Goal: Information Seeking & Learning: Learn about a topic

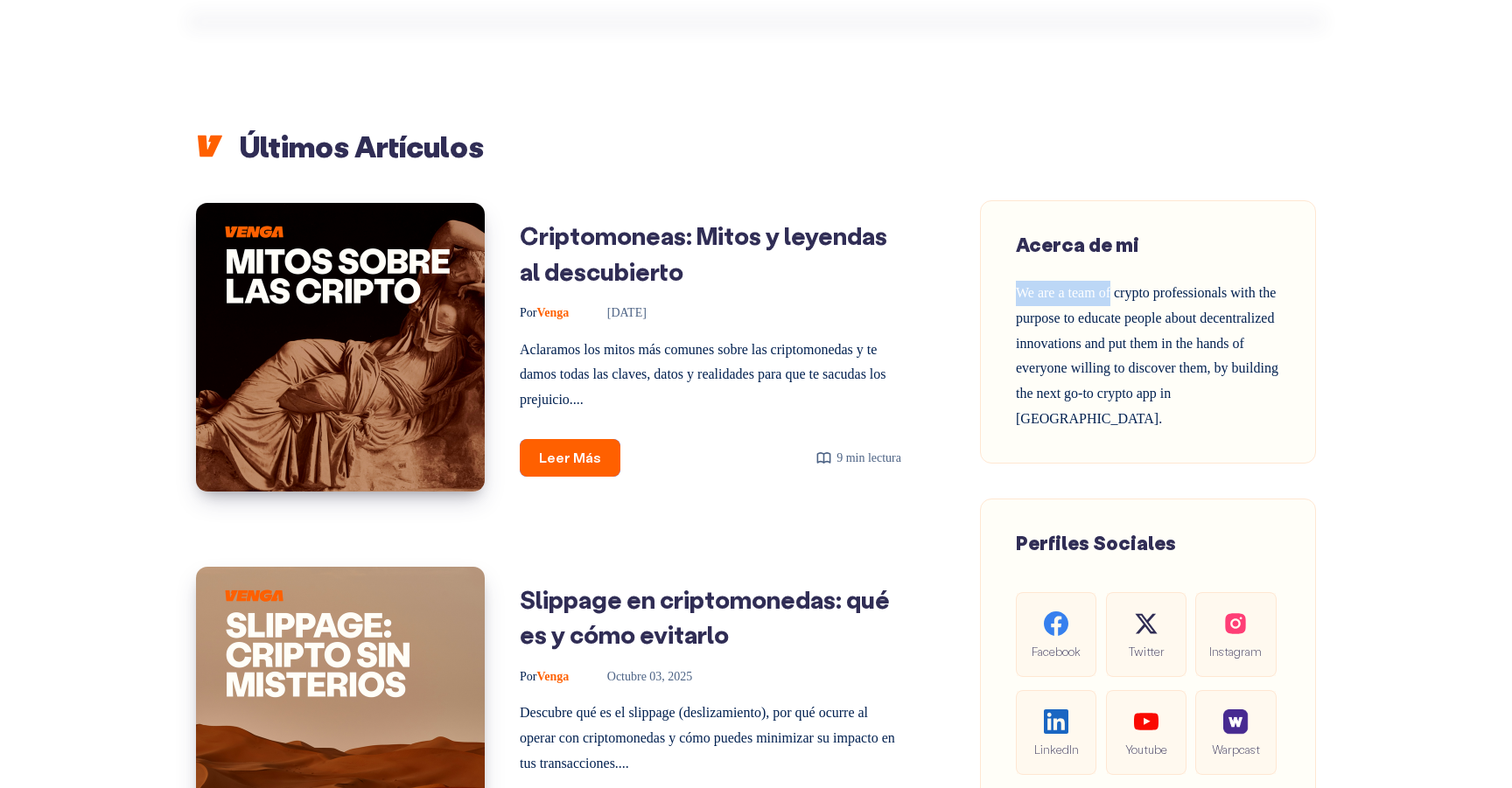
drag, startPoint x: 1020, startPoint y: 293, endPoint x: 1119, endPoint y: 296, distance: 99.0
click at [1119, 296] on span "We are a team of crypto professionals with the purpose to educate people about …" at bounding box center [1147, 356] width 262 height 141
copy span "We are a team of"
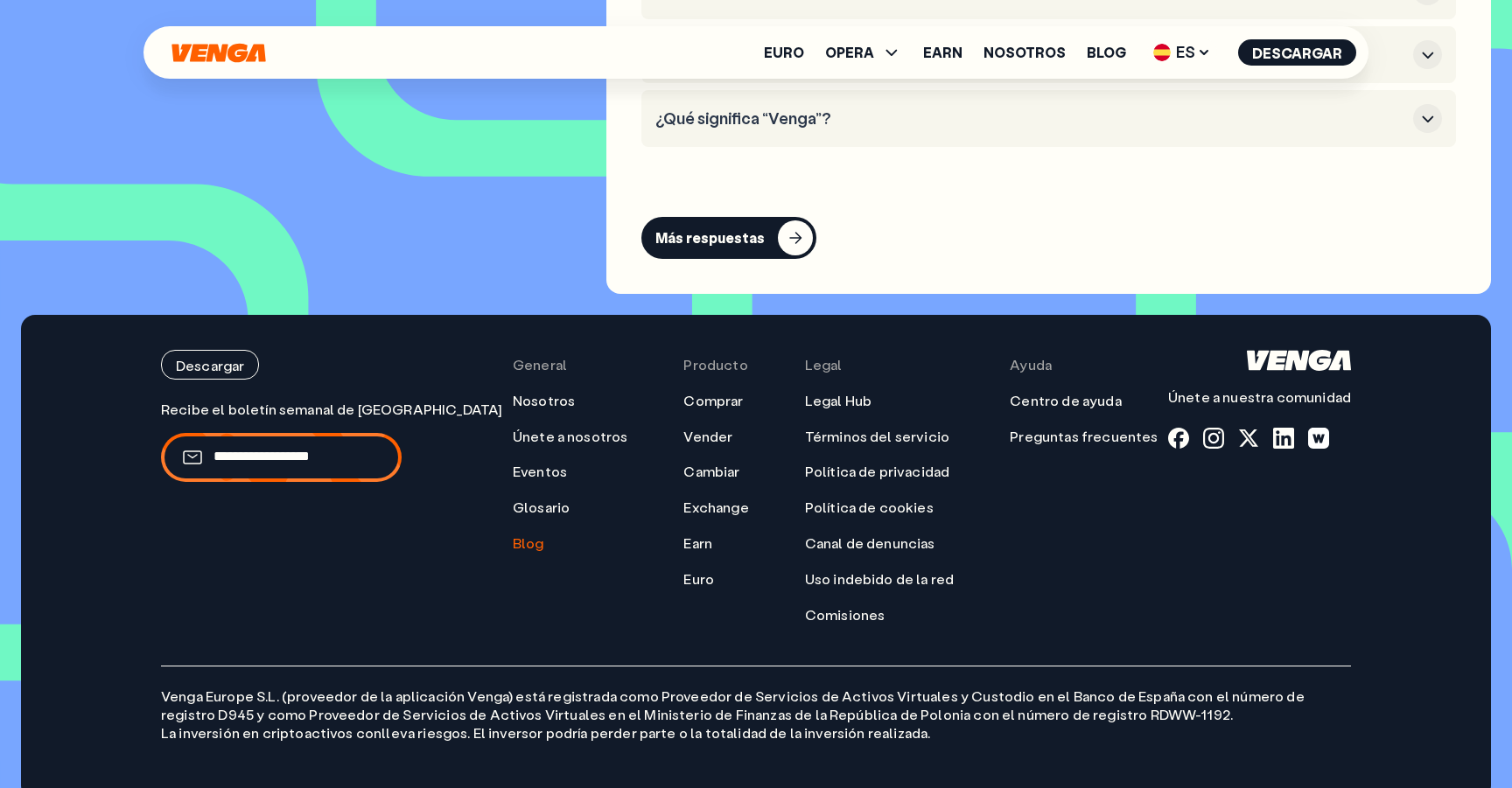
scroll to position [8420, 0]
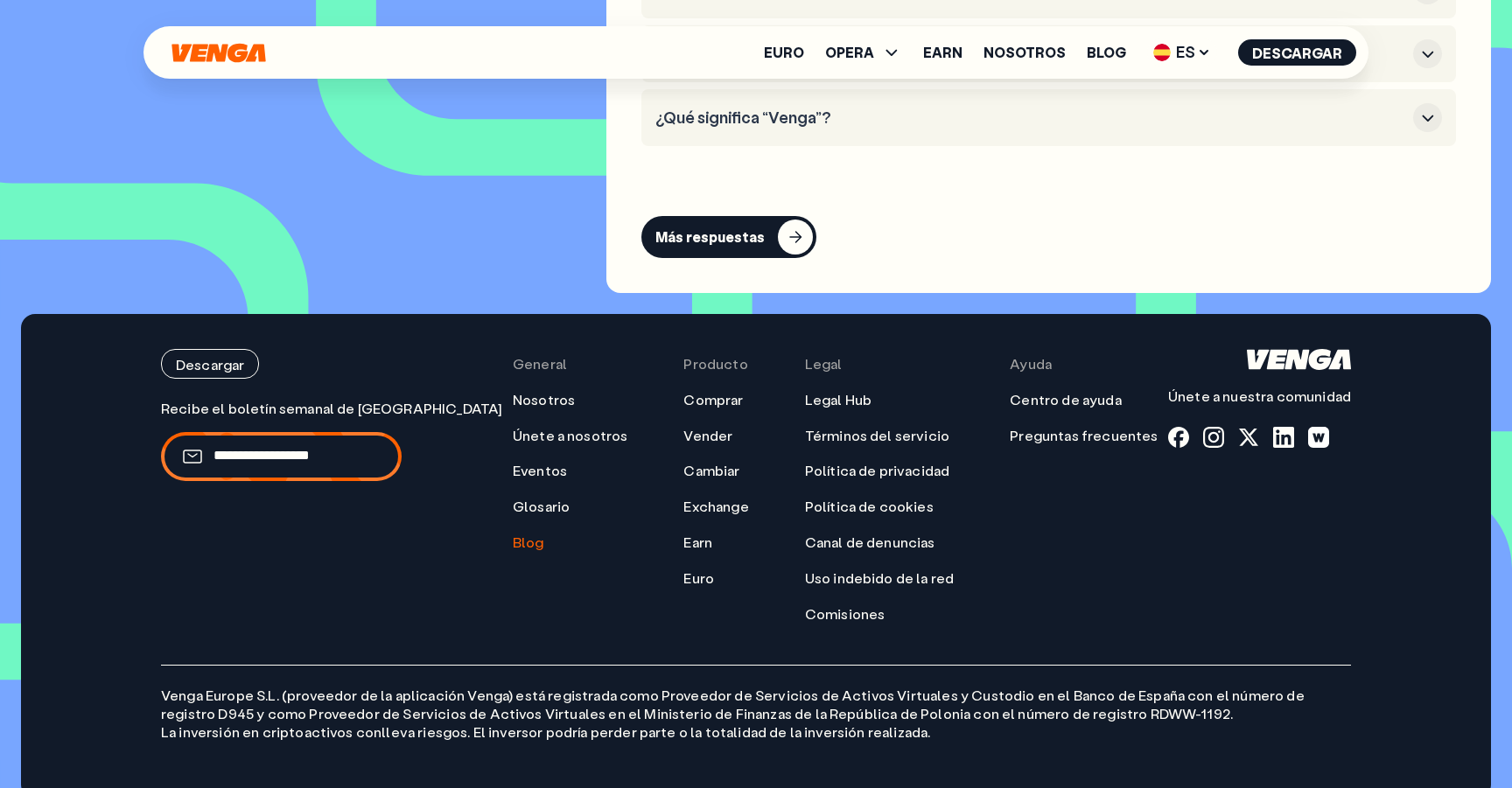
click at [512, 534] on link "Blog" at bounding box center [528, 542] width 32 height 18
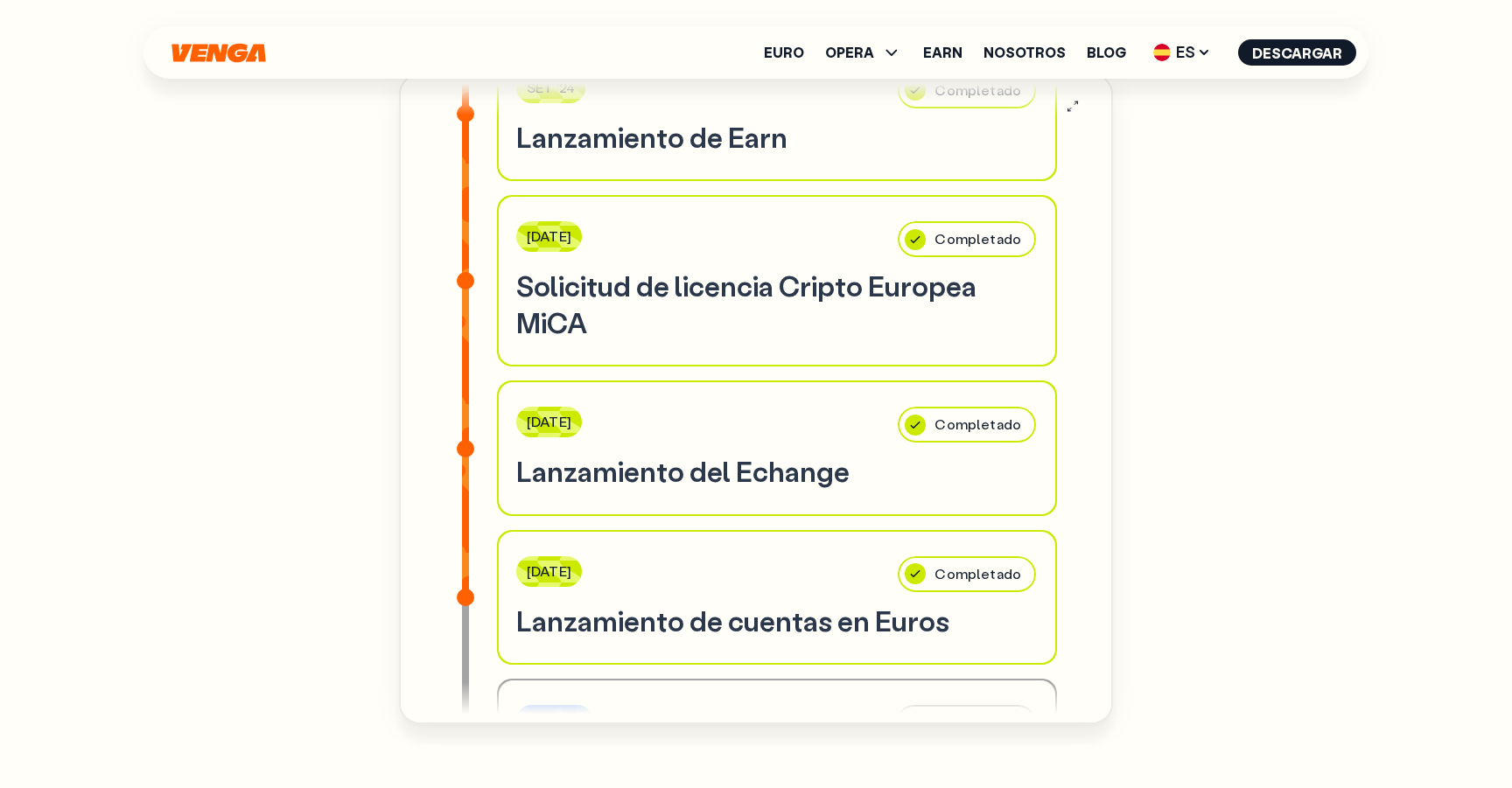
scroll to position [0, 0]
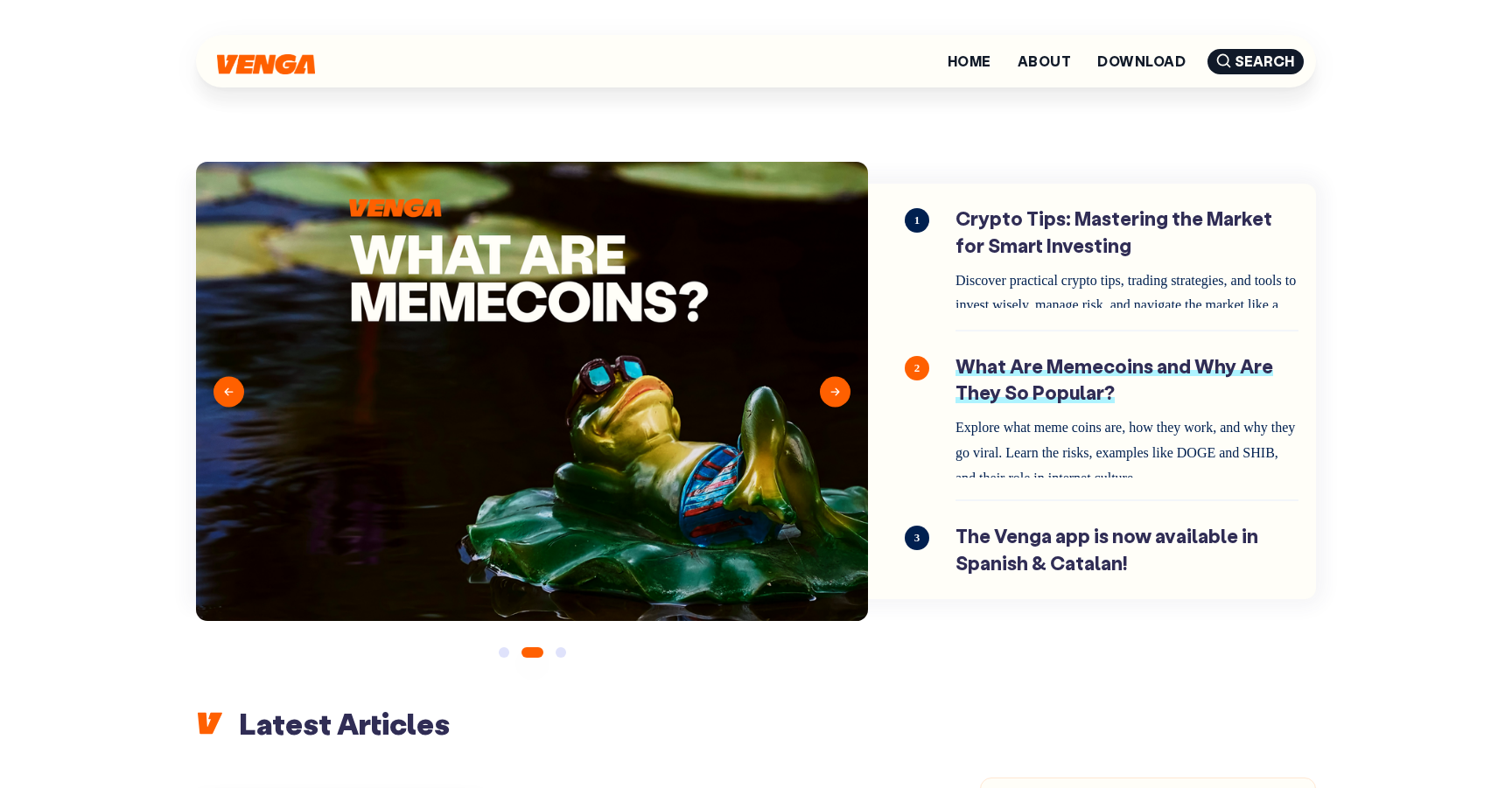
click at [987, 445] on link "What Are Memecoins and Why Are They So Popular?" at bounding box center [1126, 416] width 343 height 125
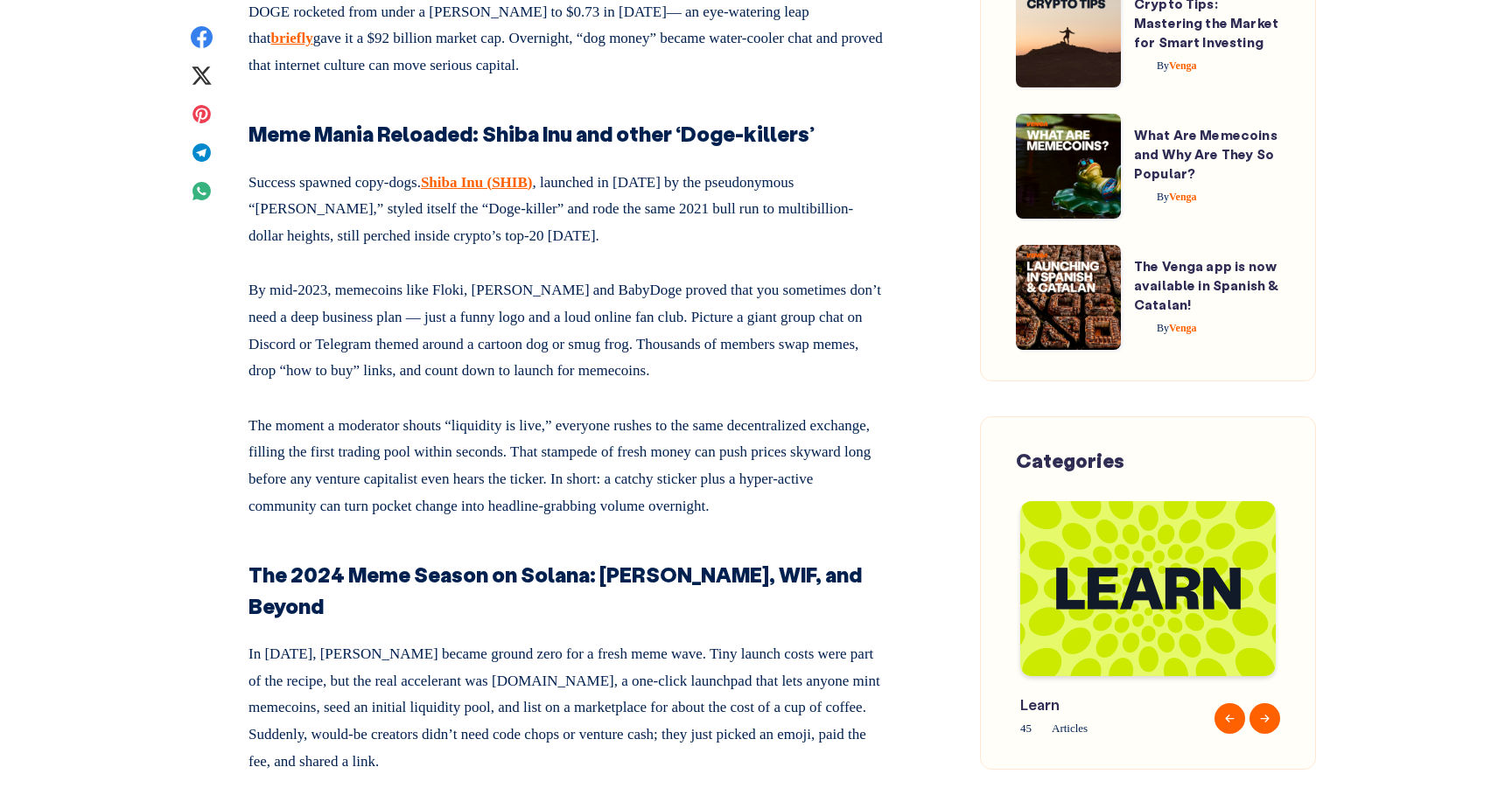
scroll to position [2141, 0]
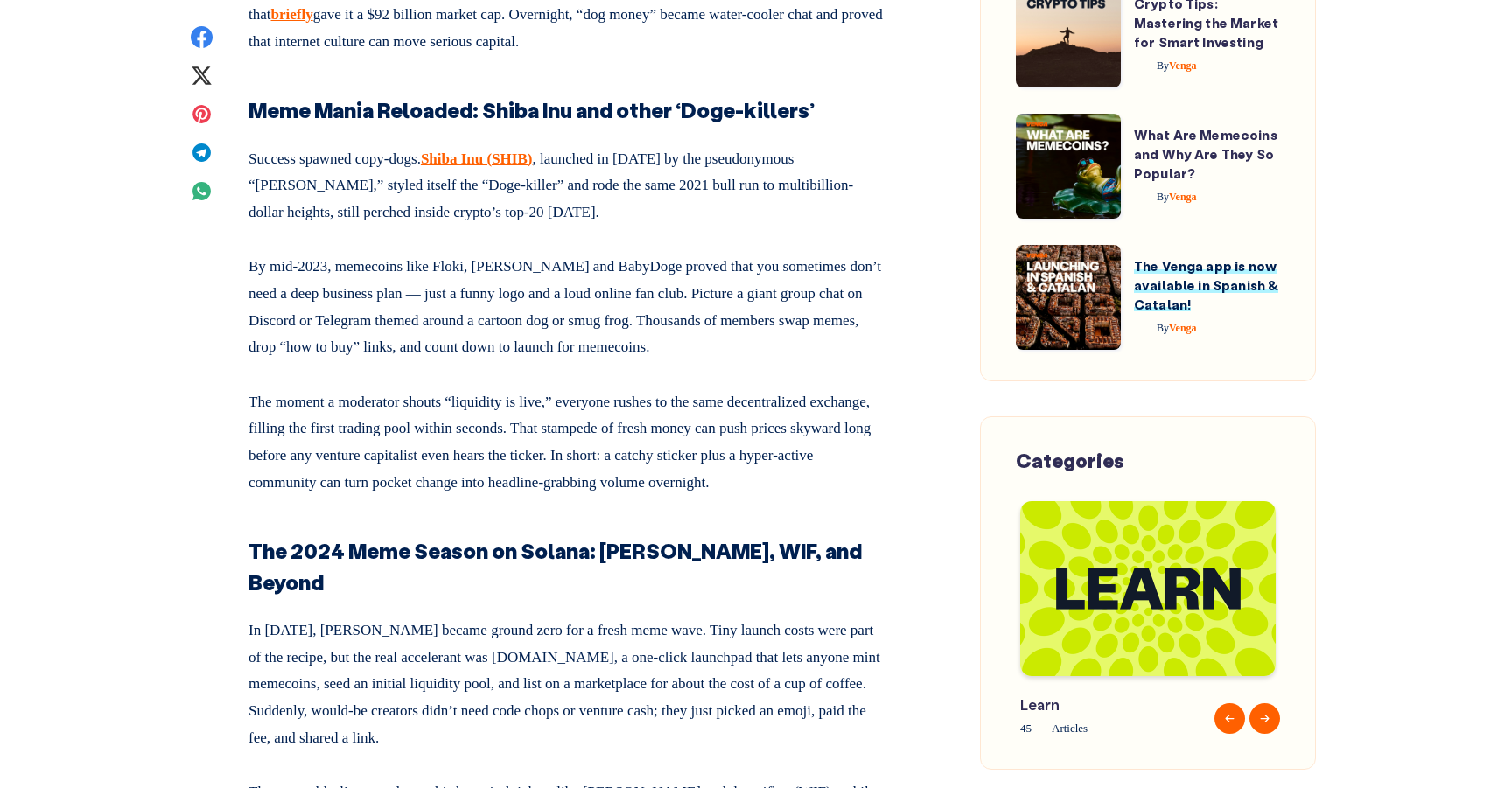
click at [1174, 284] on link "The Venga app is now available in Spanish & Catalan!" at bounding box center [1206, 285] width 144 height 56
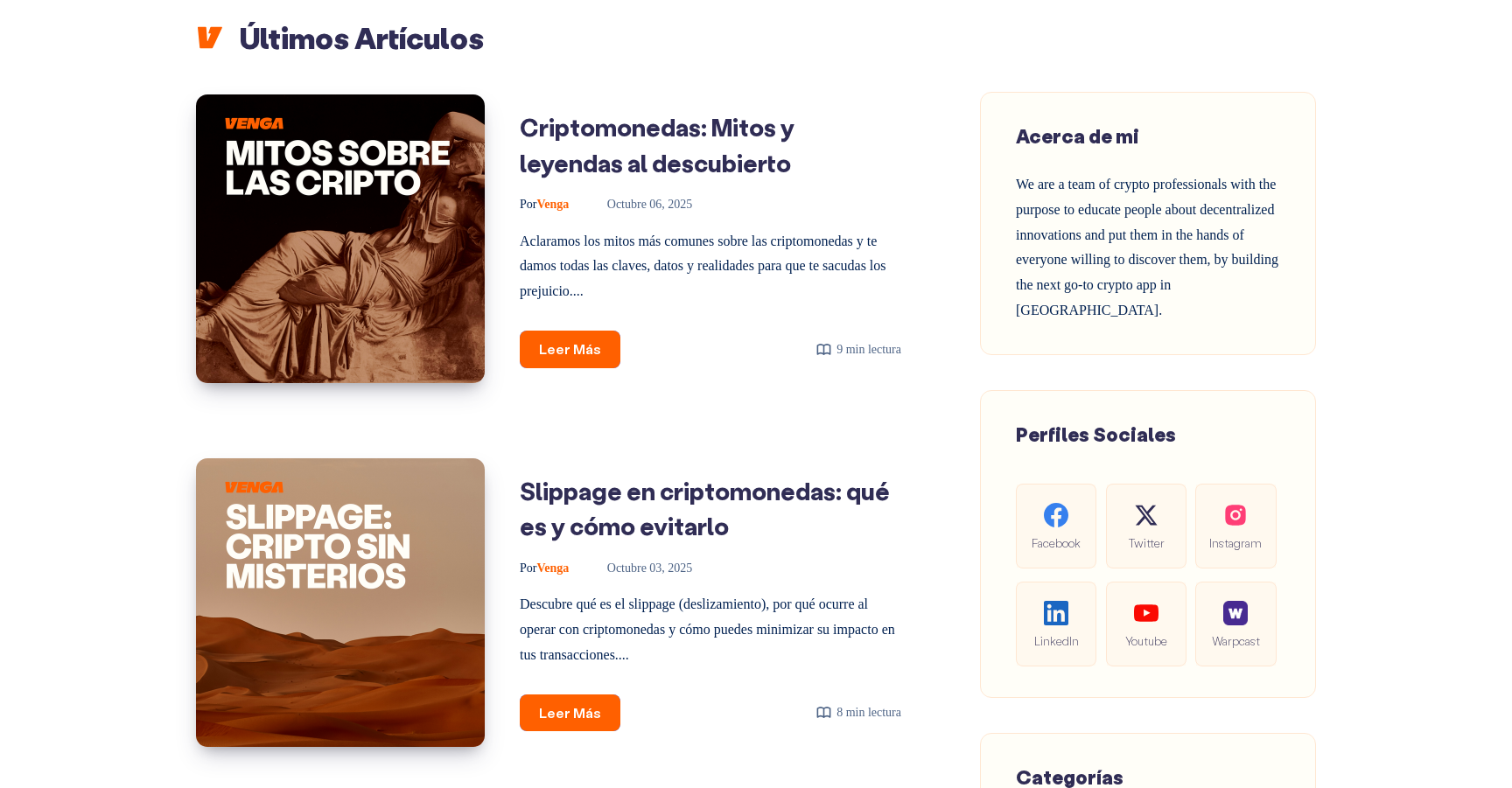
scroll to position [279, 0]
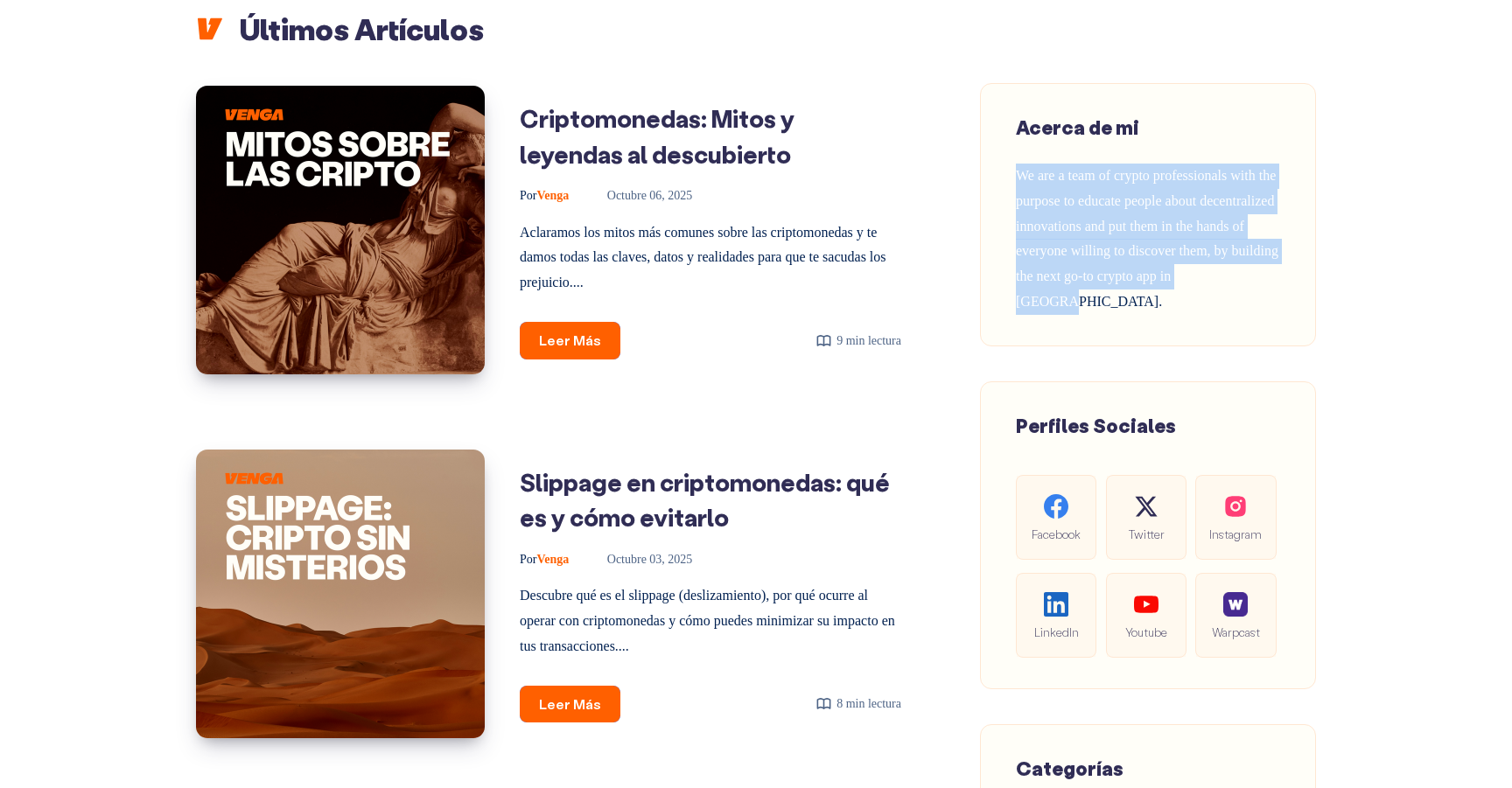
drag, startPoint x: 1117, startPoint y: 303, endPoint x: 1014, endPoint y: 174, distance: 165.1
click at [1014, 174] on div "Acerca de mi We are a team of crypto professionals with the purpose to educate …" at bounding box center [1149, 215] width 336 height 263
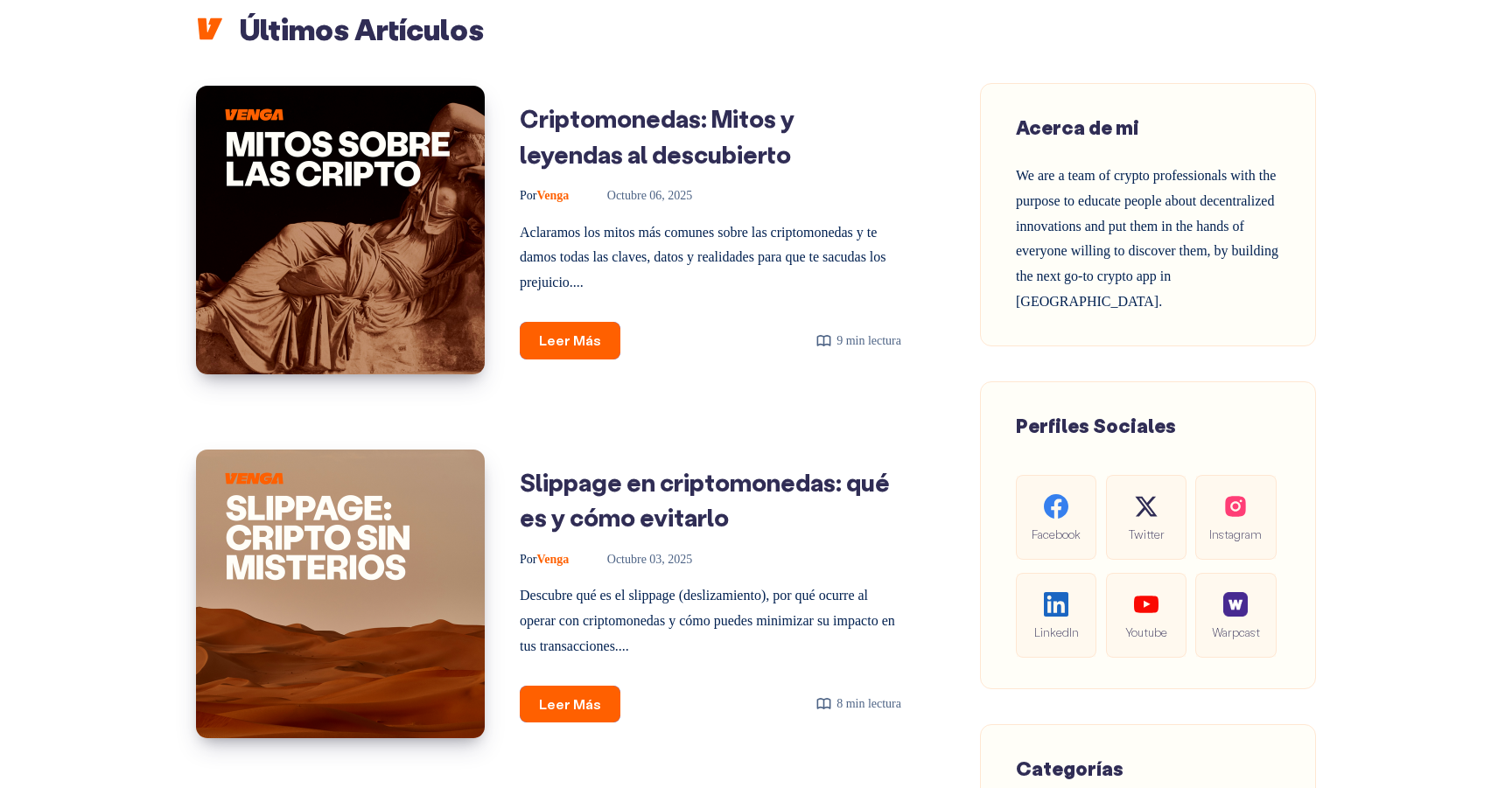
click at [1029, 131] on span "Acerca de mi" at bounding box center [1078, 128] width 124 height 25
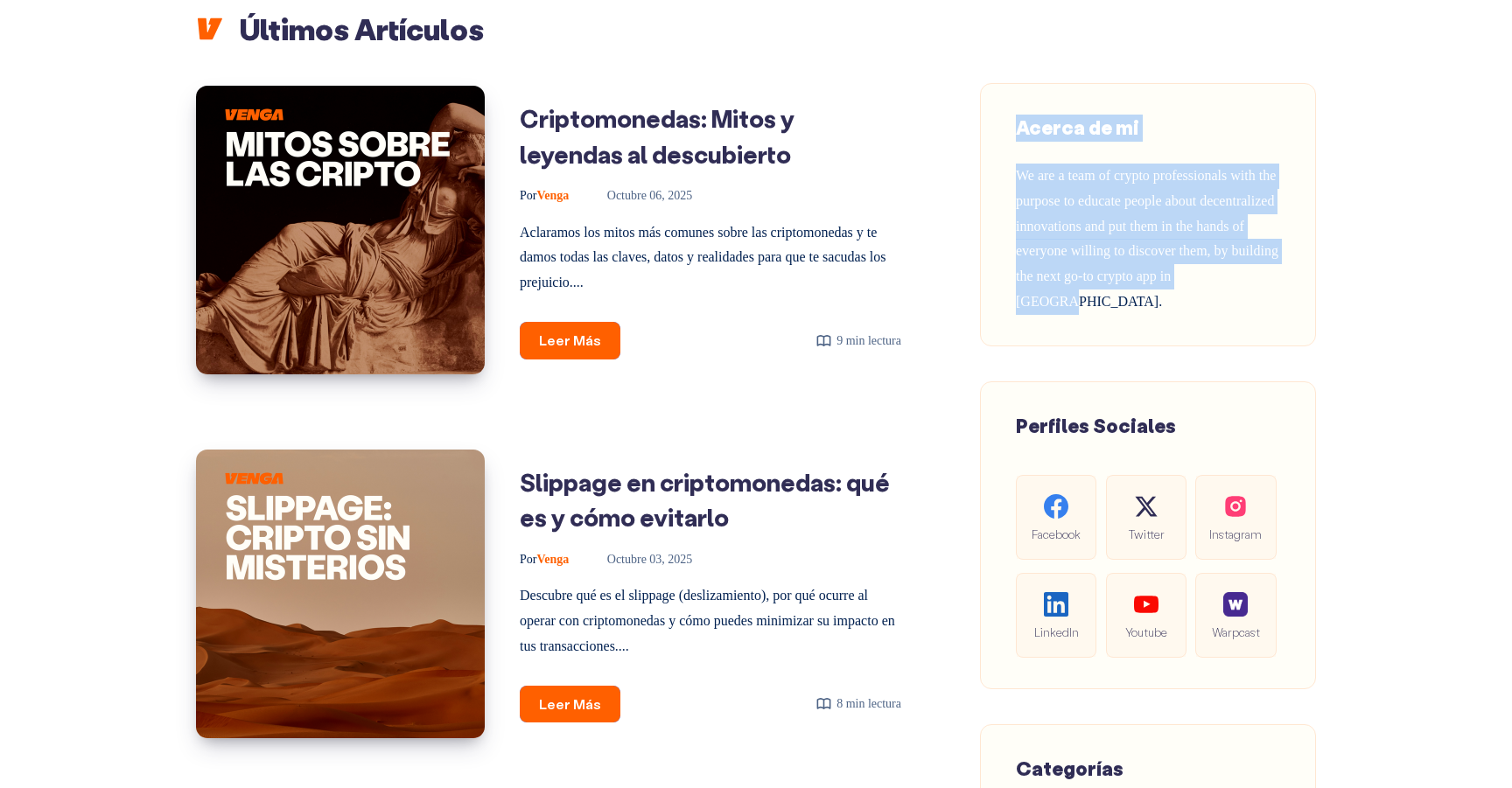
drag, startPoint x: 1012, startPoint y: 131, endPoint x: 1108, endPoint y: 302, distance: 196.1
click at [1108, 302] on div "Acerca de mi We are a team of crypto professionals with the purpose to educate …" at bounding box center [1149, 215] width 336 height 263
copy div "Acerca de mi We are a team of crypto professionals with the purpose to educate …"
